Goal: Information Seeking & Learning: Learn about a topic

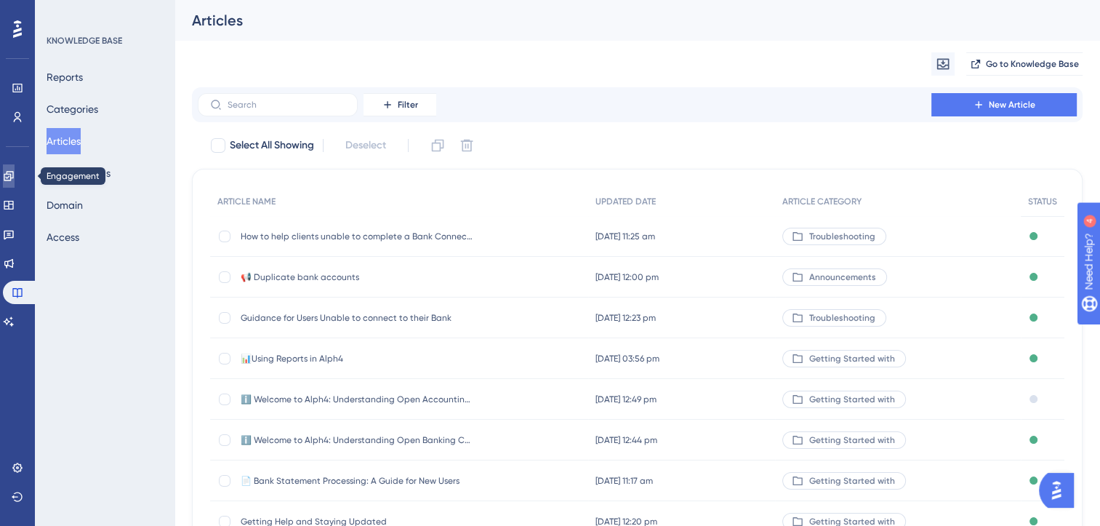
click at [13, 177] on icon at bounding box center [8, 175] width 9 height 9
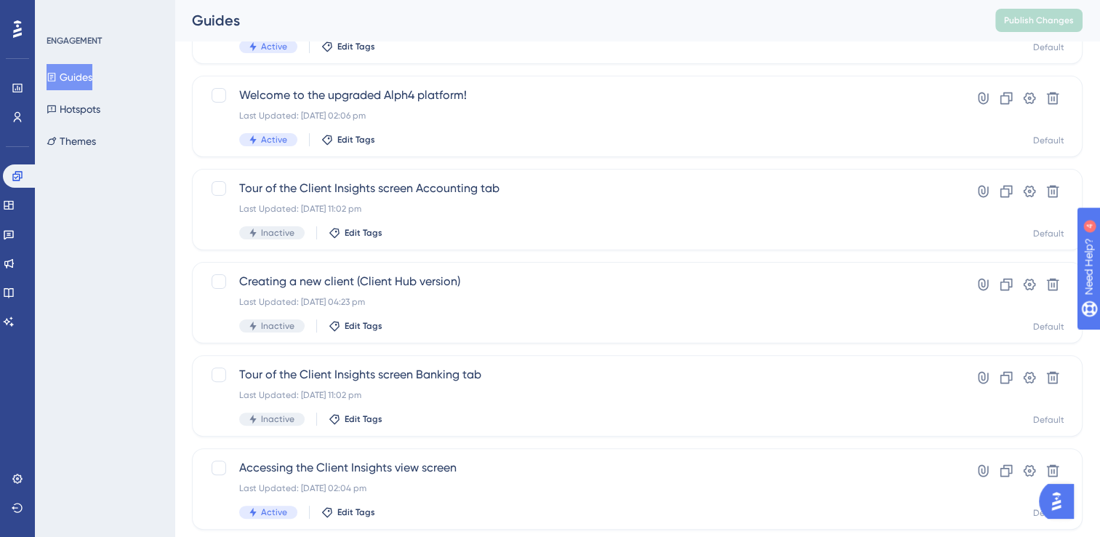
scroll to position [340, 0]
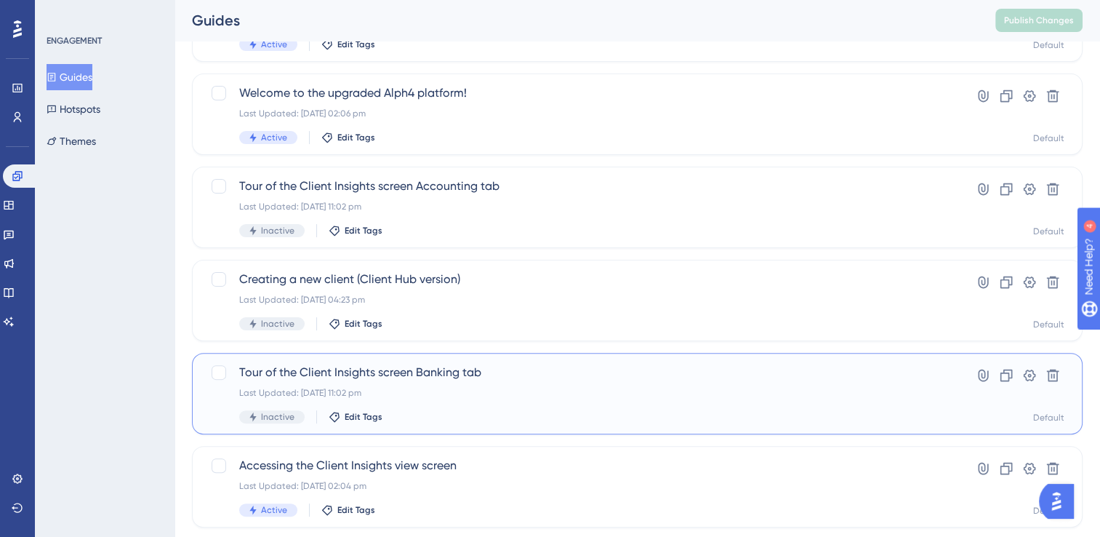
click at [433, 372] on span "Tour of the Client Insights screen Banking tab" at bounding box center [579, 372] width 680 height 17
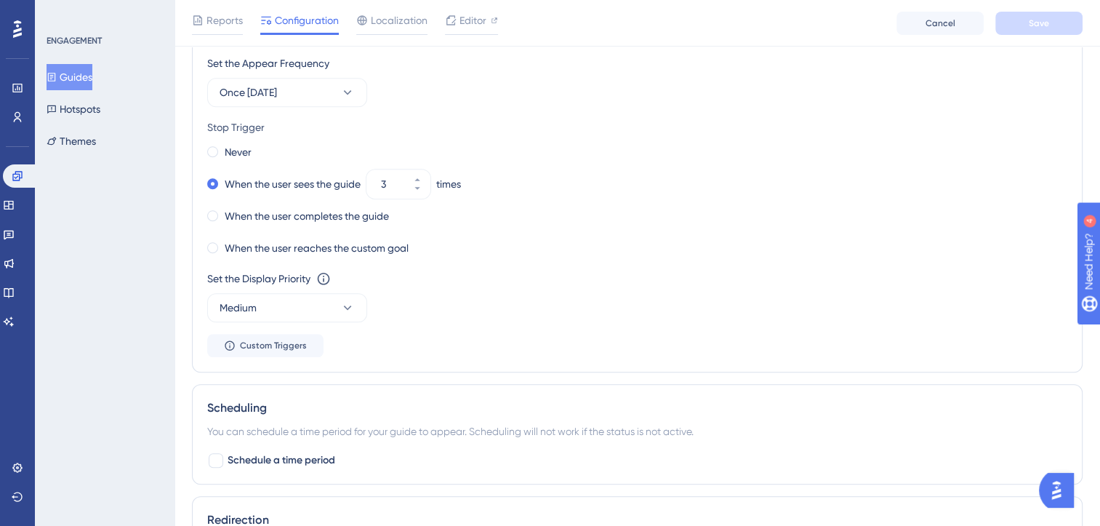
scroll to position [925, 0]
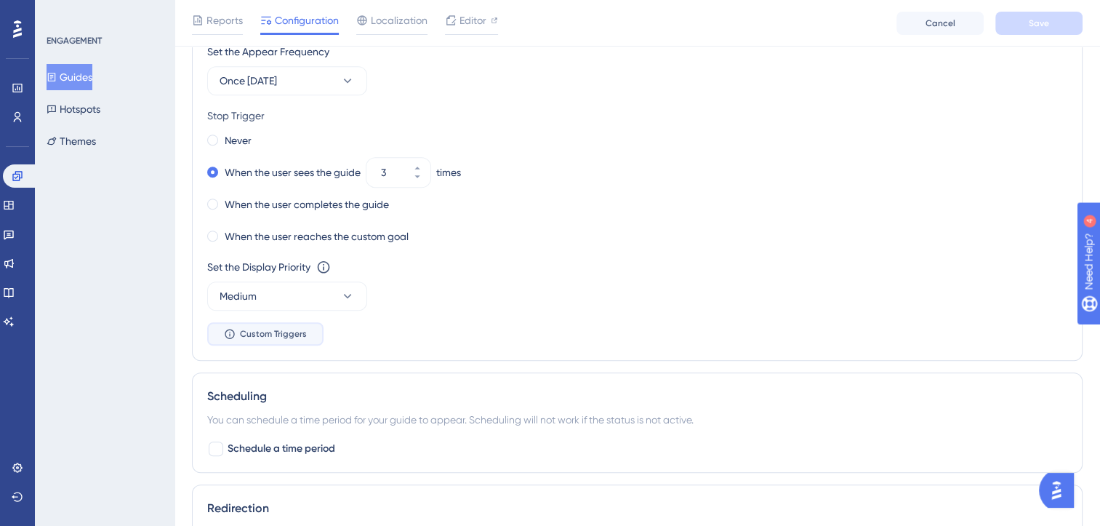
click at [297, 335] on span "Custom Triggers" at bounding box center [273, 334] width 67 height 12
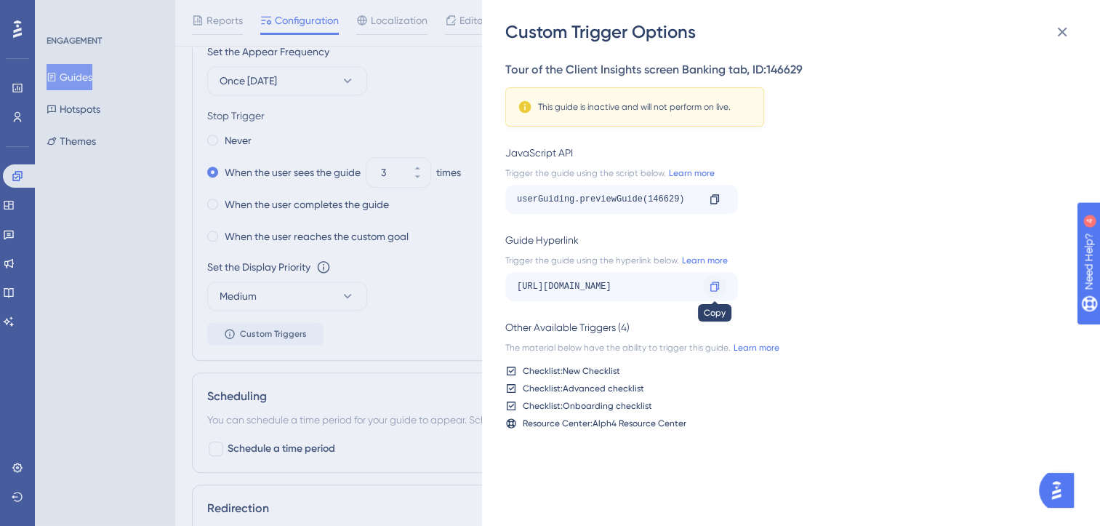
click at [713, 284] on icon at bounding box center [715, 287] width 12 height 12
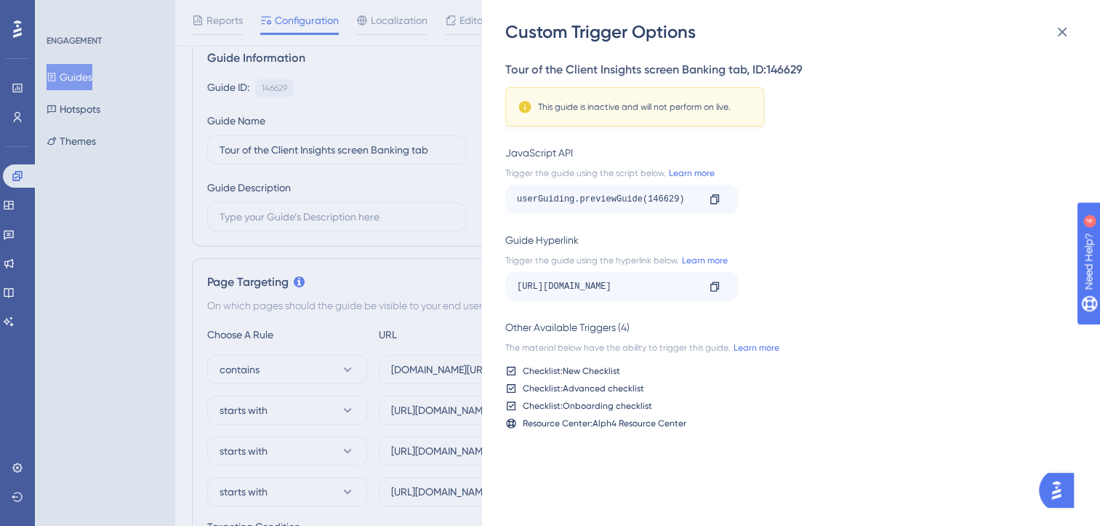
scroll to position [0, 0]
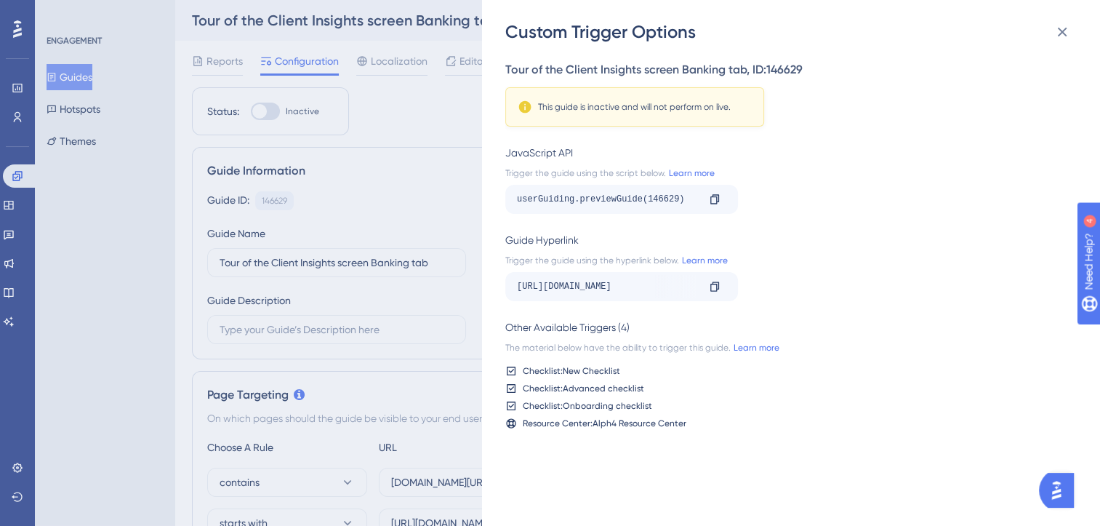
click at [67, 436] on div "Custom Trigger Options Tour of the Client Insights screen Banking tab , ID: 146…" at bounding box center [550, 263] width 1100 height 526
